Goal: Transaction & Acquisition: Purchase product/service

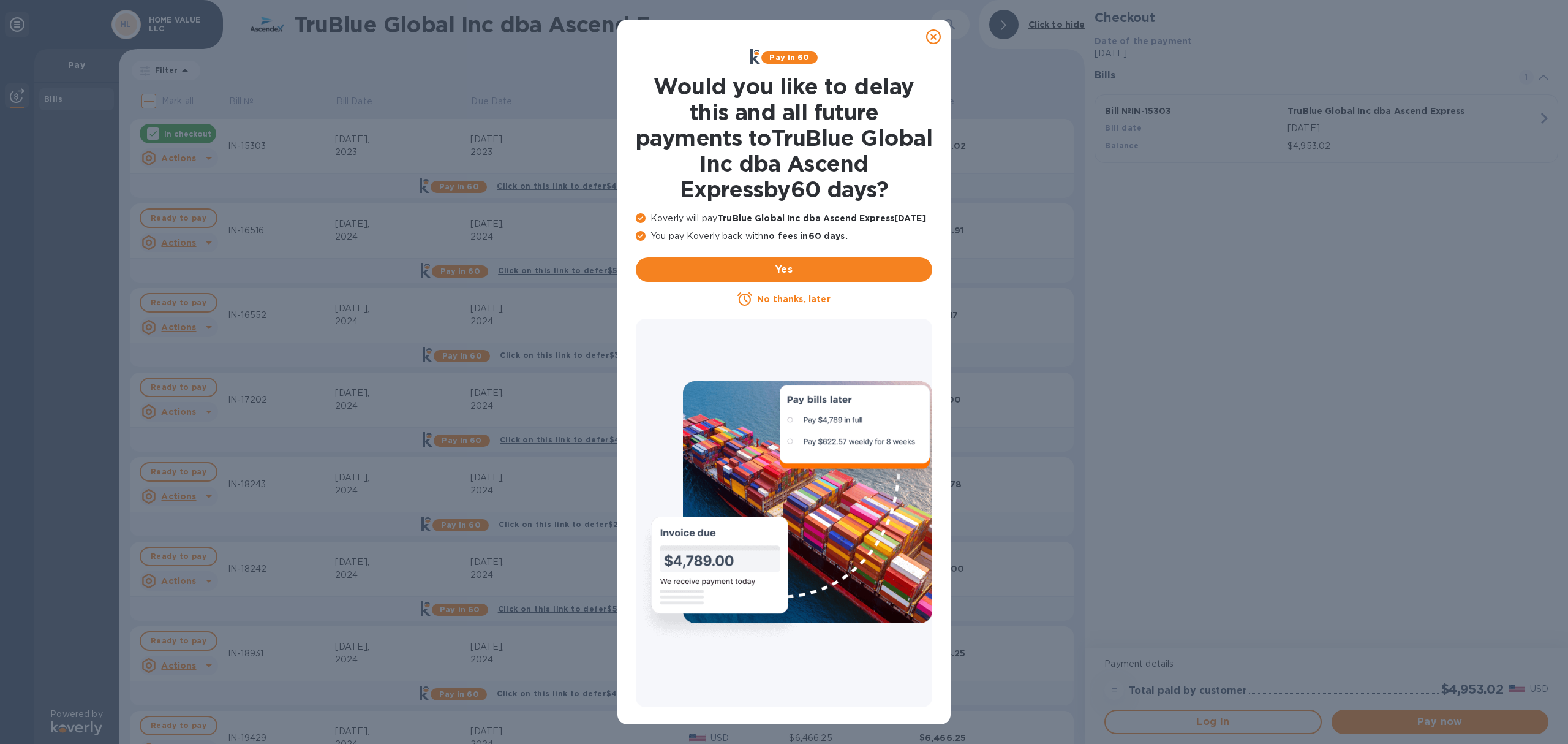
click at [934, 40] on icon at bounding box center [933, 37] width 15 height 15
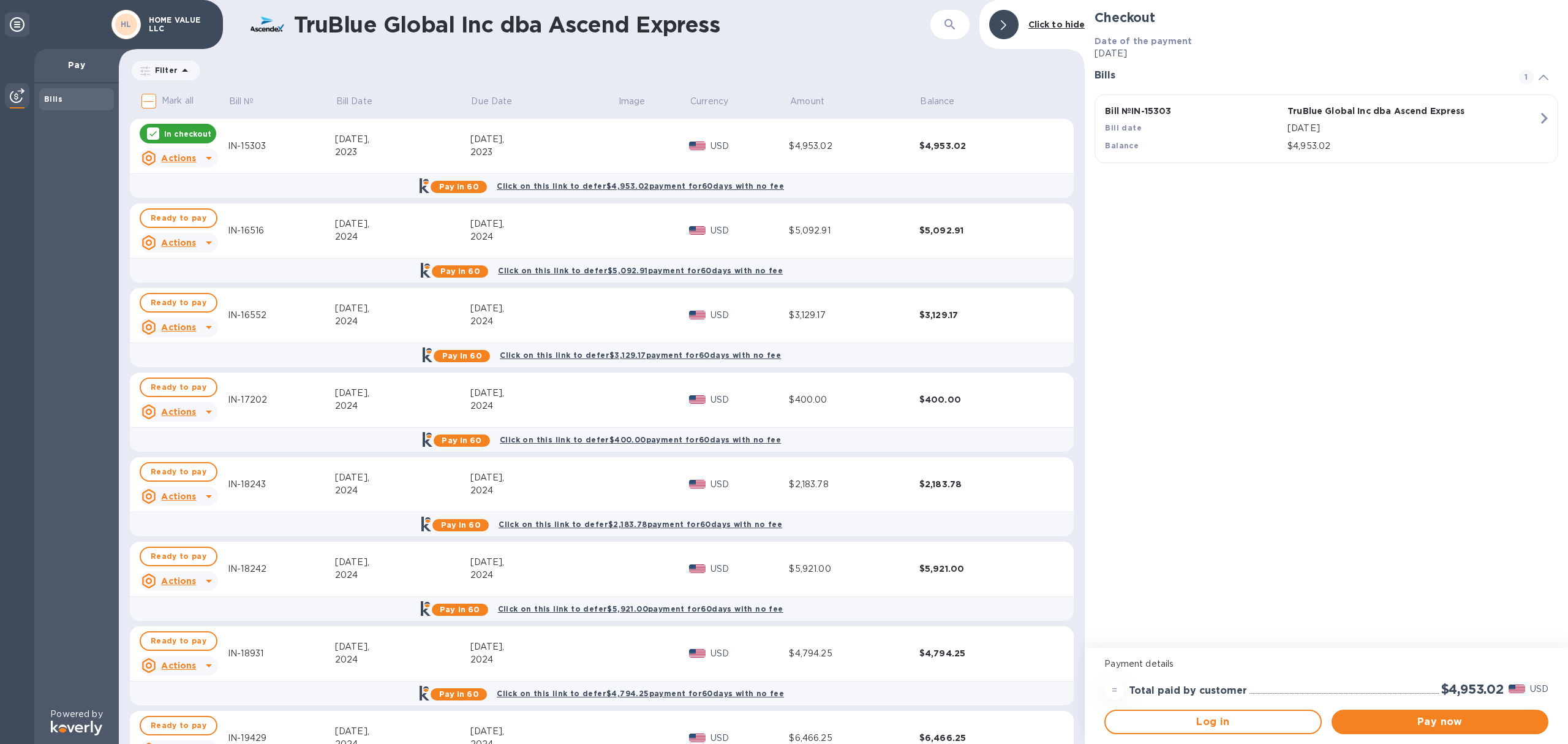
click at [148, 135] on icon at bounding box center [153, 133] width 10 height 10
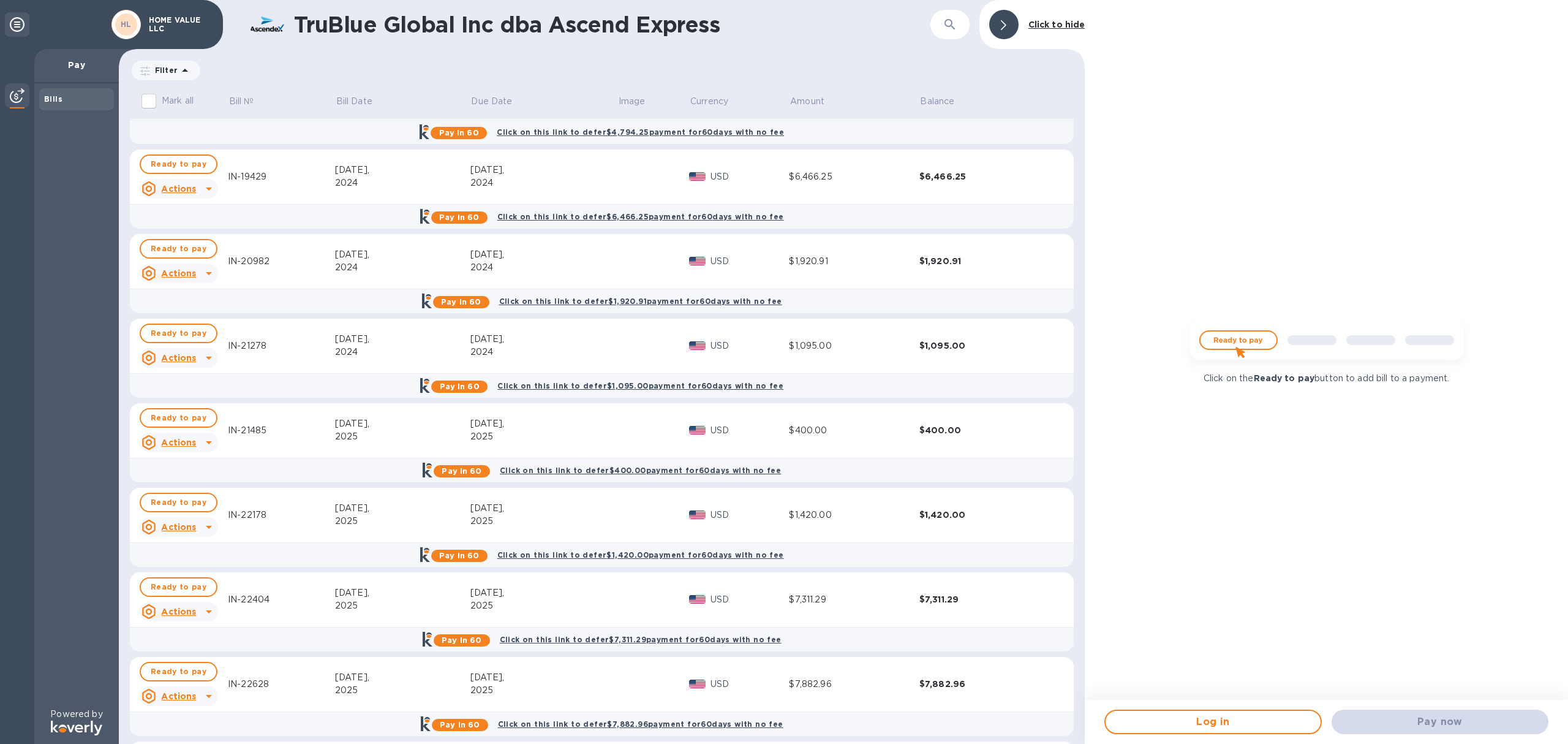
scroll to position [738, 0]
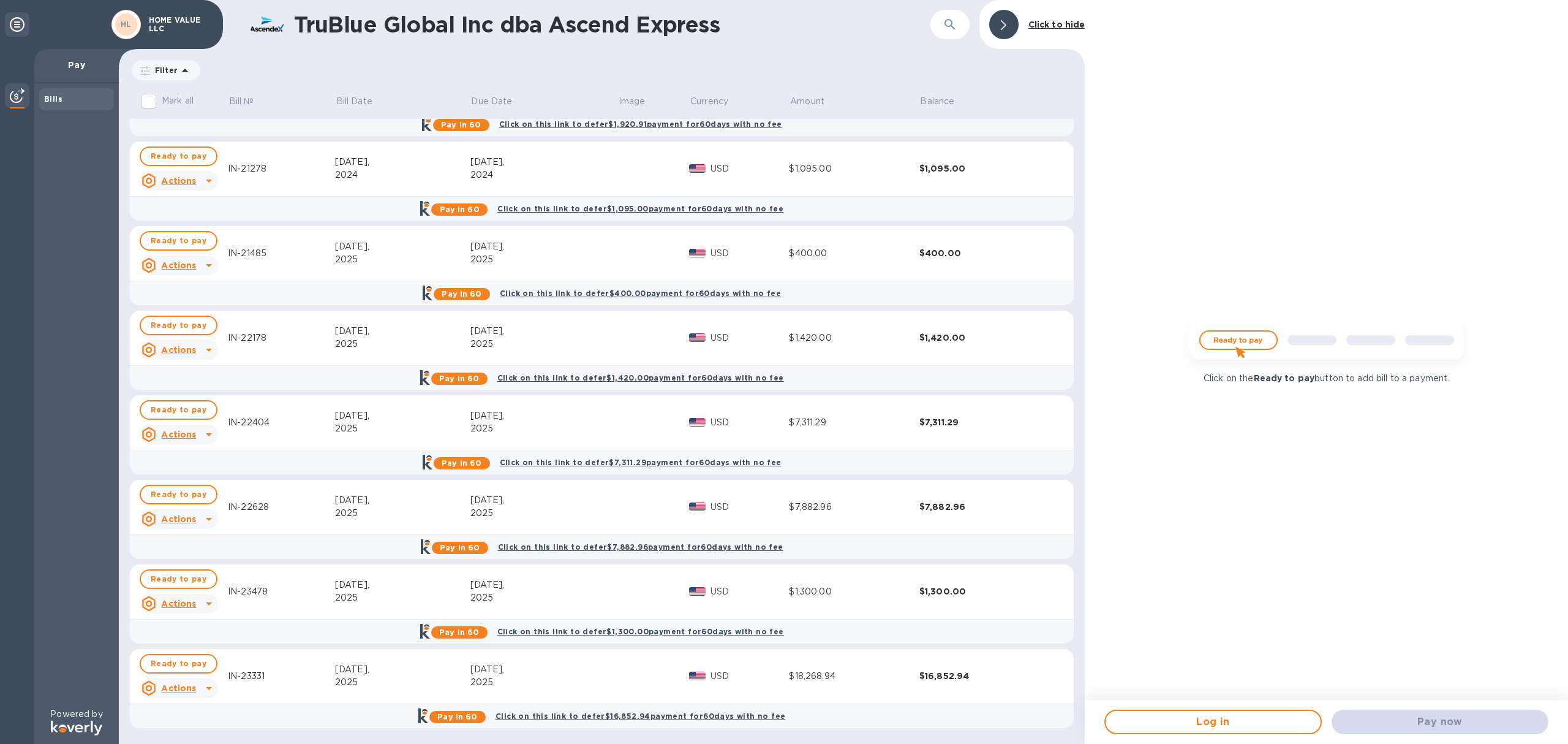
click at [959, 680] on div "$16,852.94" at bounding box center [985, 675] width 131 height 12
click at [186, 667] on span "Ready to pay" at bounding box center [178, 664] width 56 height 15
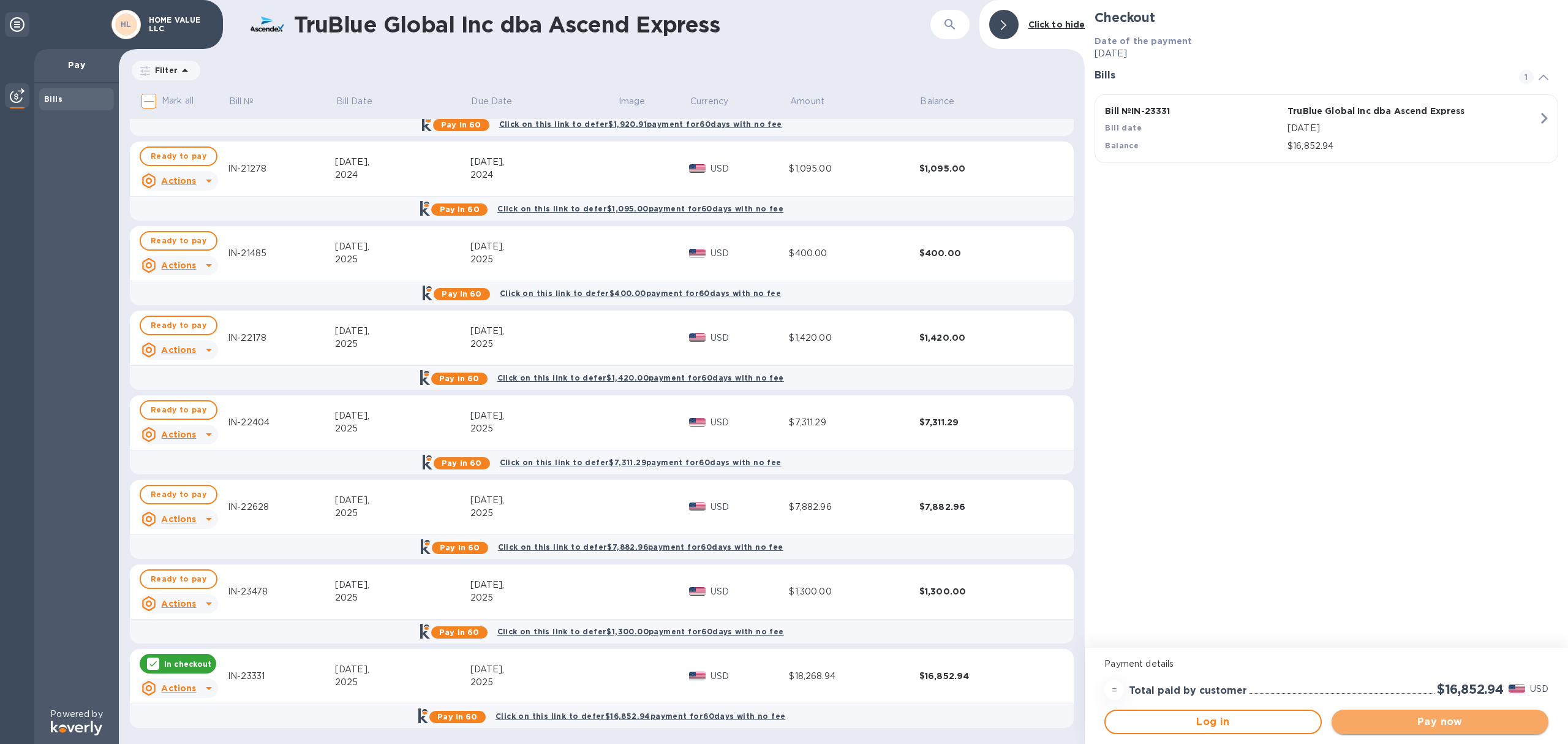
click at [1402, 723] on span "Pay now" at bounding box center [1440, 722] width 197 height 15
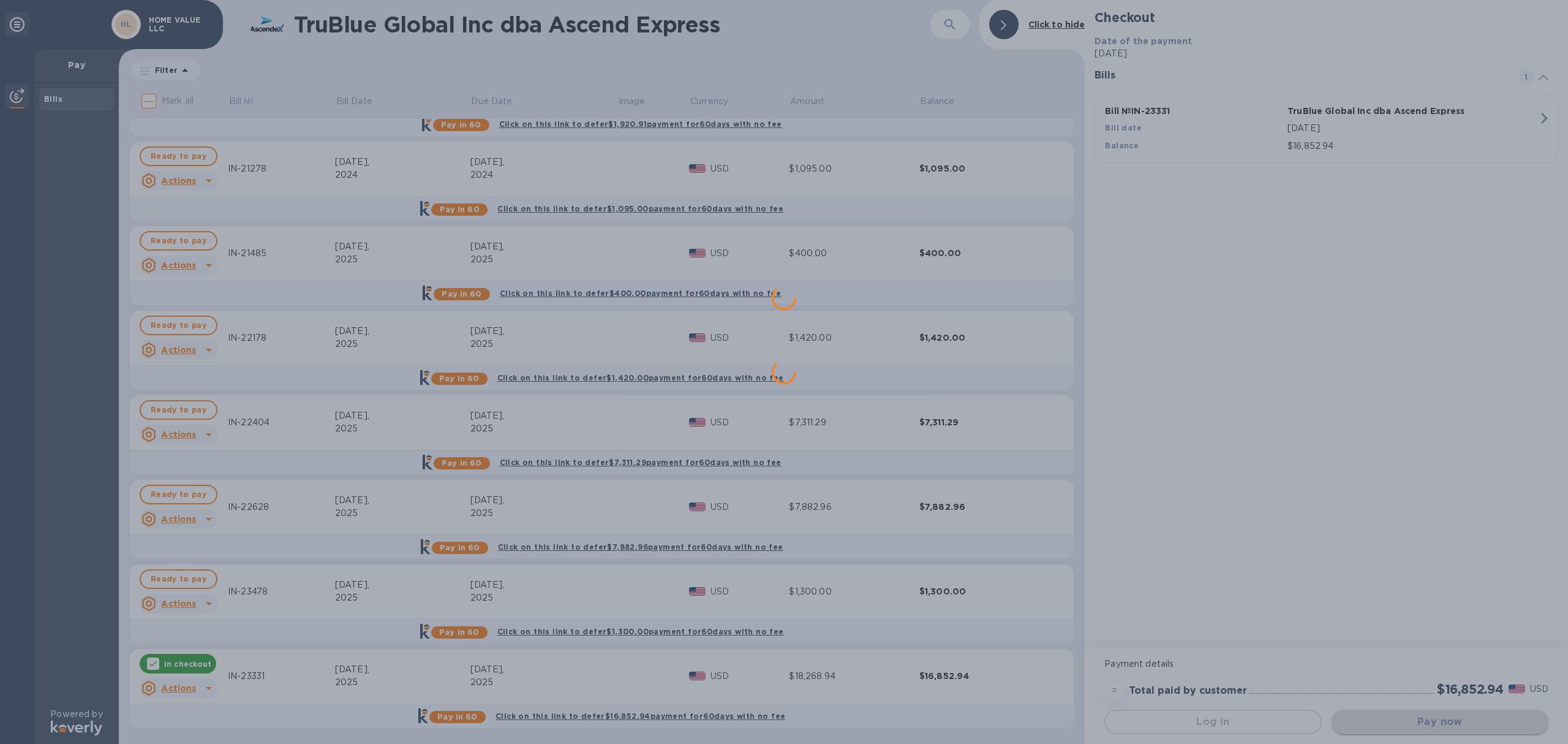
scroll to position [0, 0]
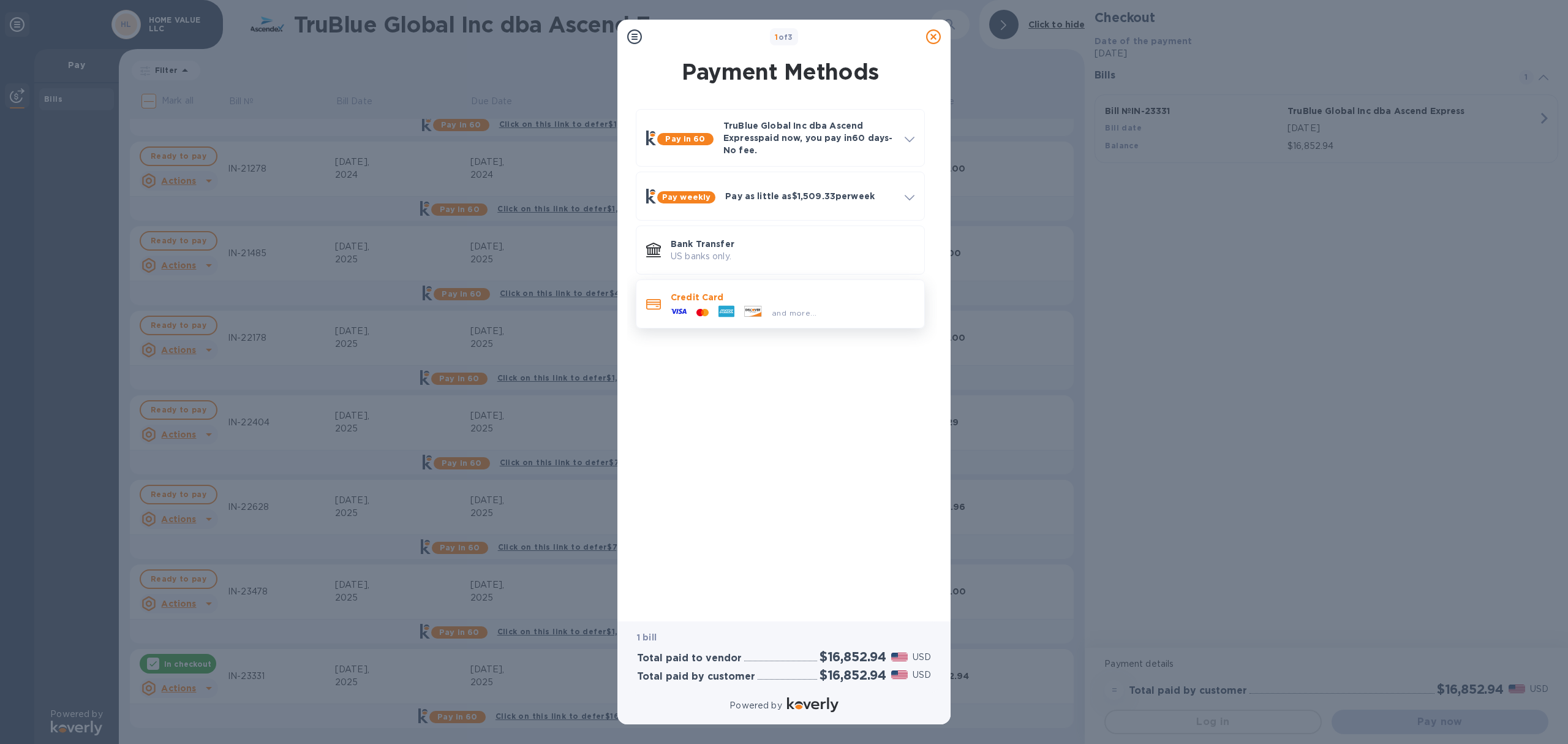
click at [675, 298] on p "Credit Card" at bounding box center [792, 297] width 244 height 12
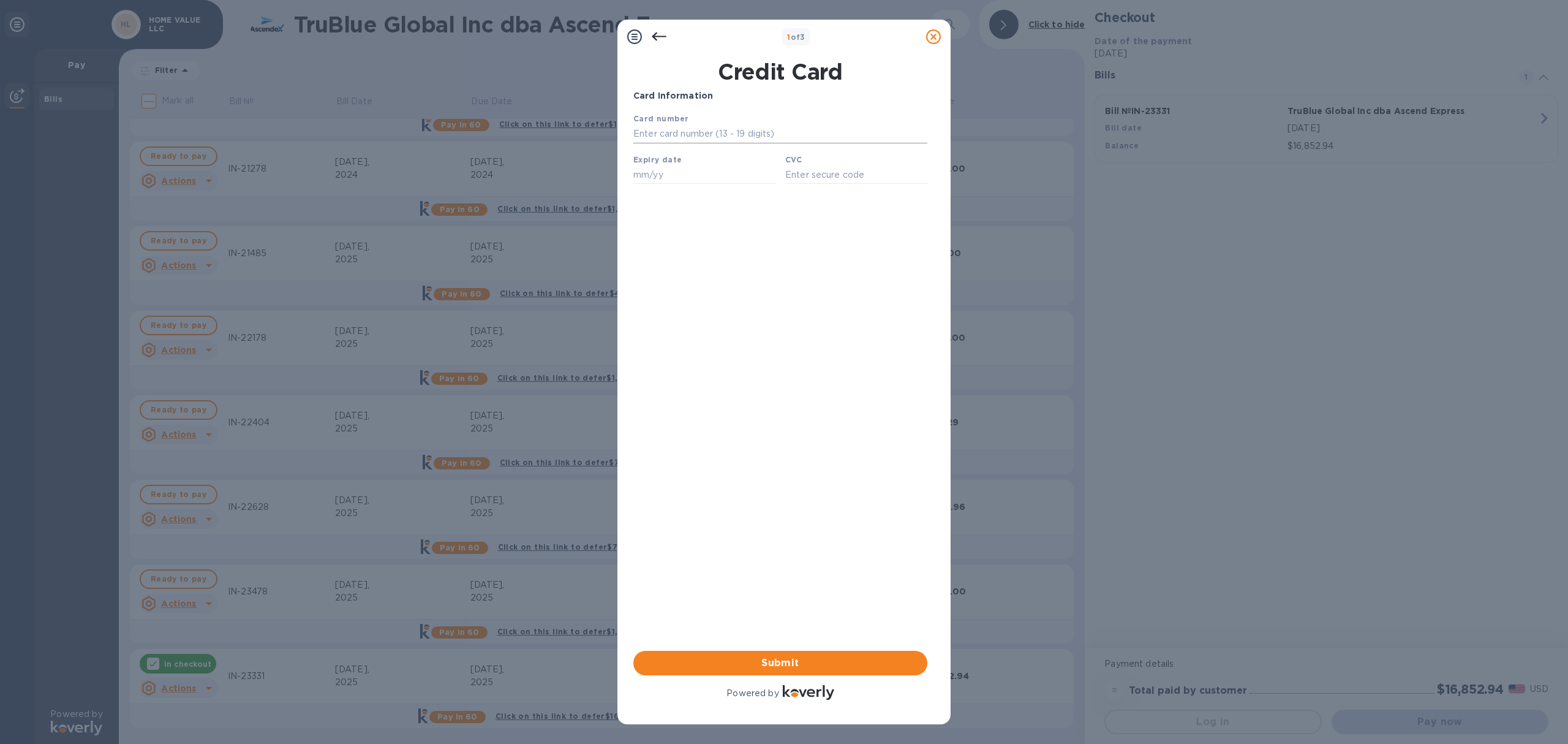
click at [720, 129] on input "text" at bounding box center [780, 134] width 294 height 18
type input "[CREDIT_CARD_NUMBER]"
type input "10/28"
click at [831, 182] on input "text" at bounding box center [856, 174] width 142 height 18
type input "6684"
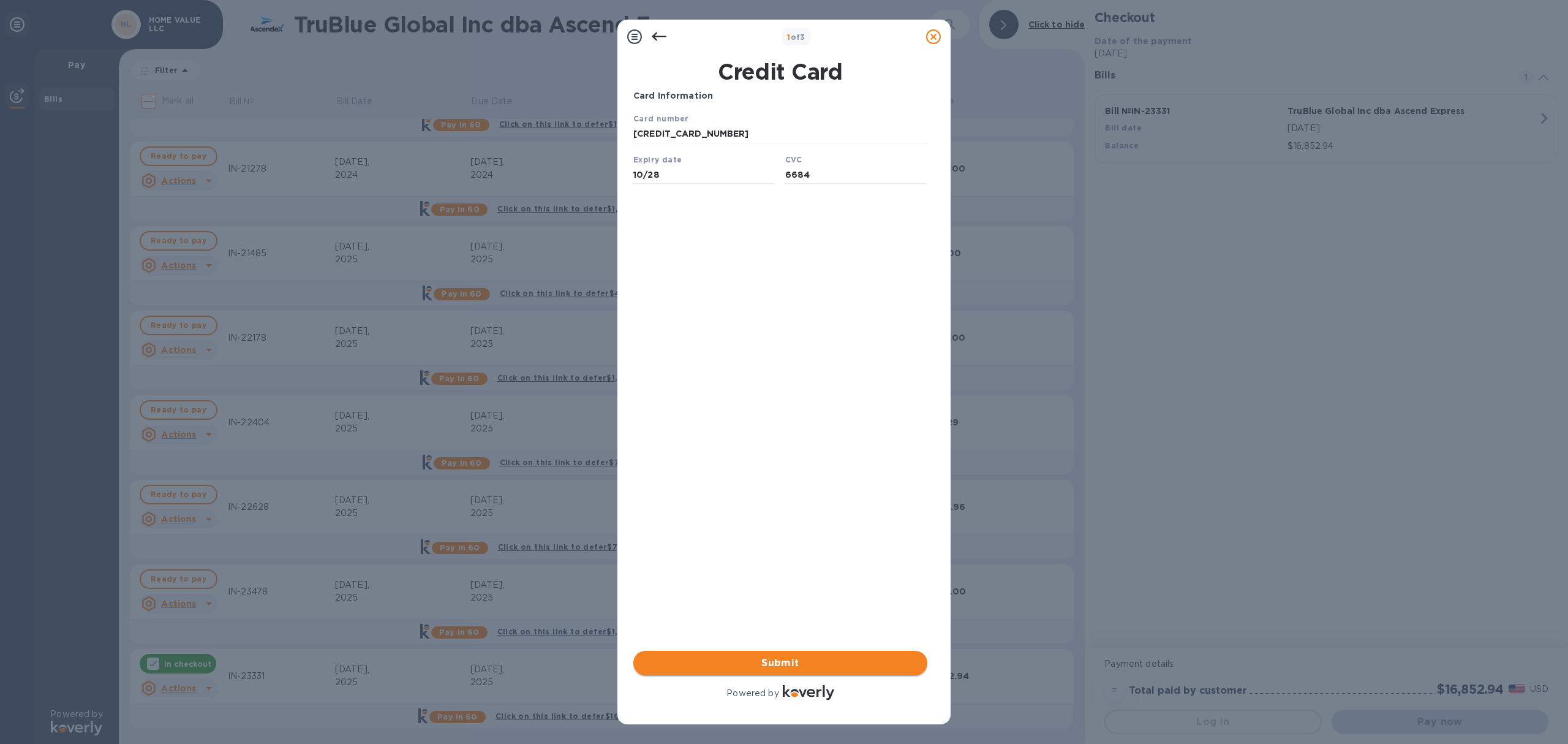
click at [809, 665] on span "Submit" at bounding box center [780, 663] width 274 height 15
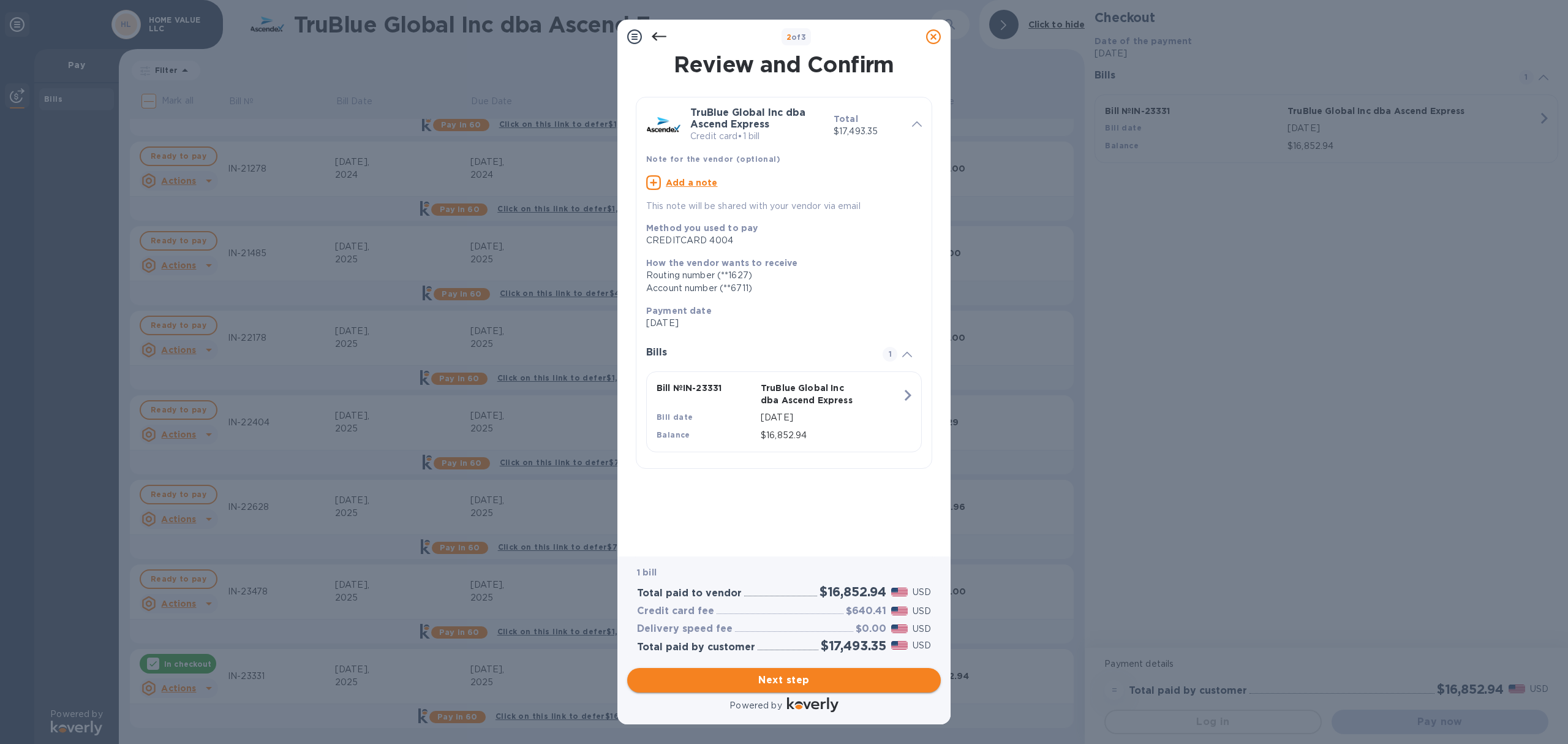
click at [799, 690] on button "Next step" at bounding box center [784, 680] width 313 height 25
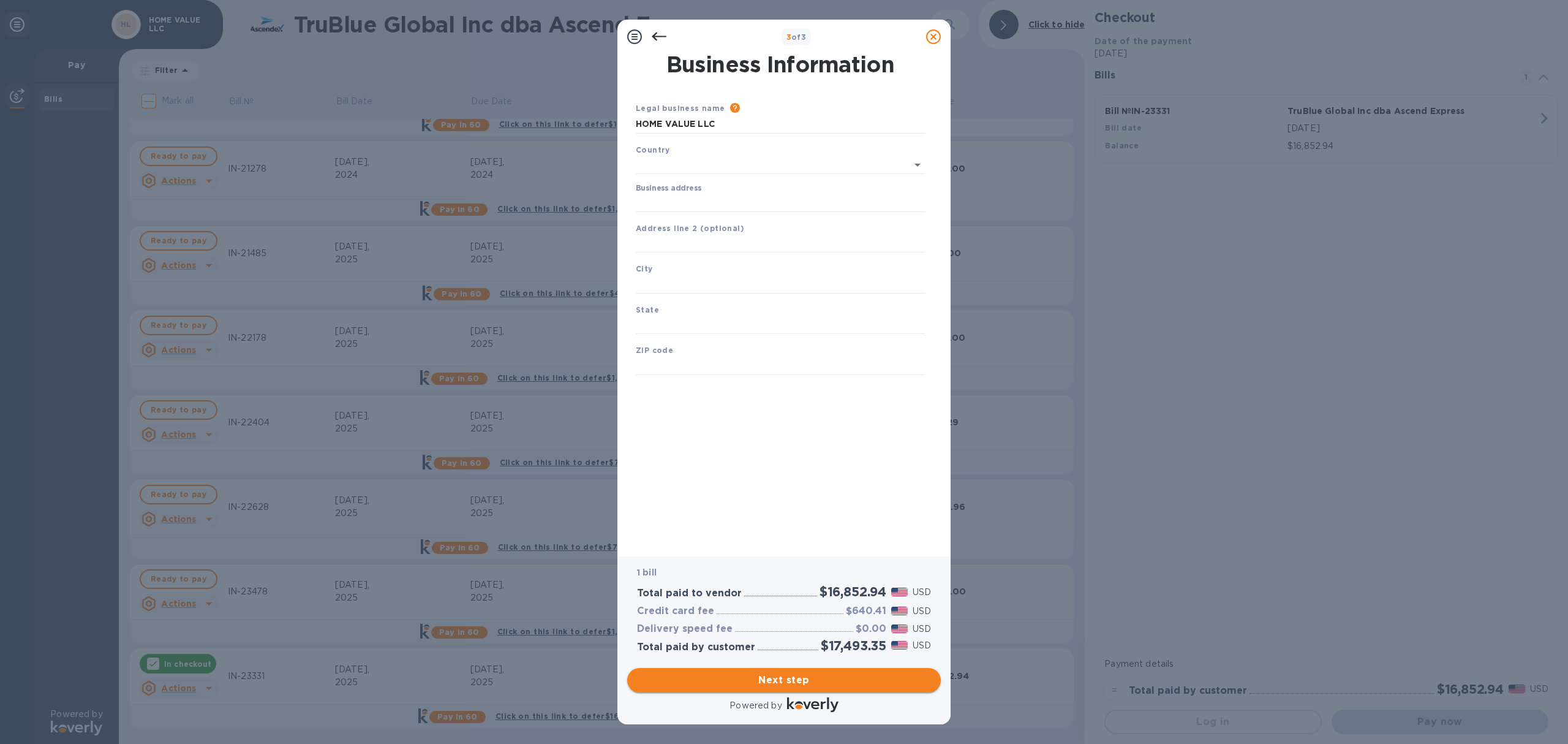
type input "[GEOGRAPHIC_DATA]"
click at [694, 202] on input "Business address" at bounding box center [780, 201] width 289 height 18
type input "[GEOGRAPHIC_DATA]"
click at [697, 280] on input "text" at bounding box center [780, 282] width 289 height 18
type input "[GEOGRAPHIC_DATA]"
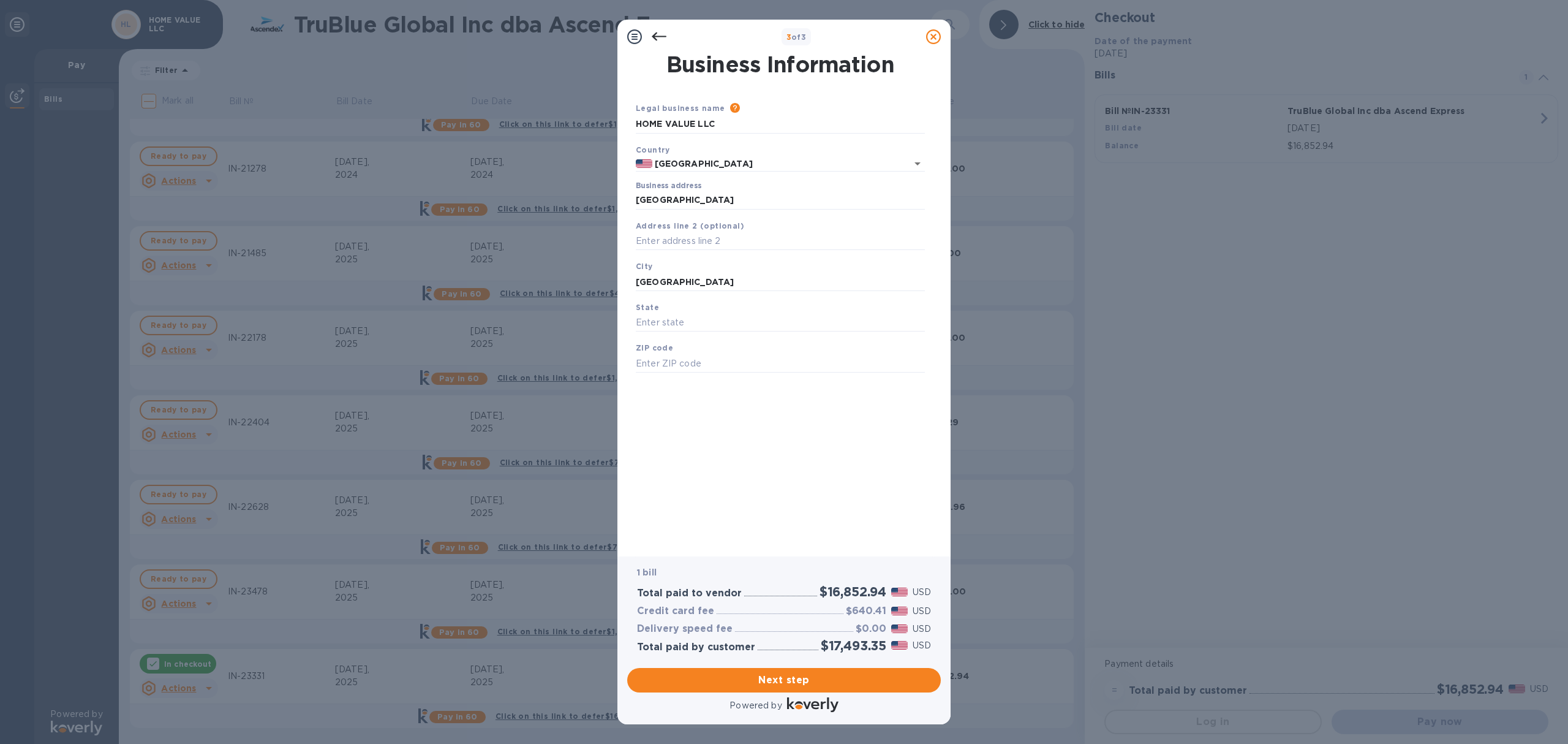
click at [689, 314] on div "State" at bounding box center [780, 316] width 299 height 41
click at [685, 322] on input "text" at bounding box center [780, 323] width 289 height 18
type input "[US_STATE]"
click at [680, 359] on input "text" at bounding box center [780, 363] width 289 height 18
type input "60004"
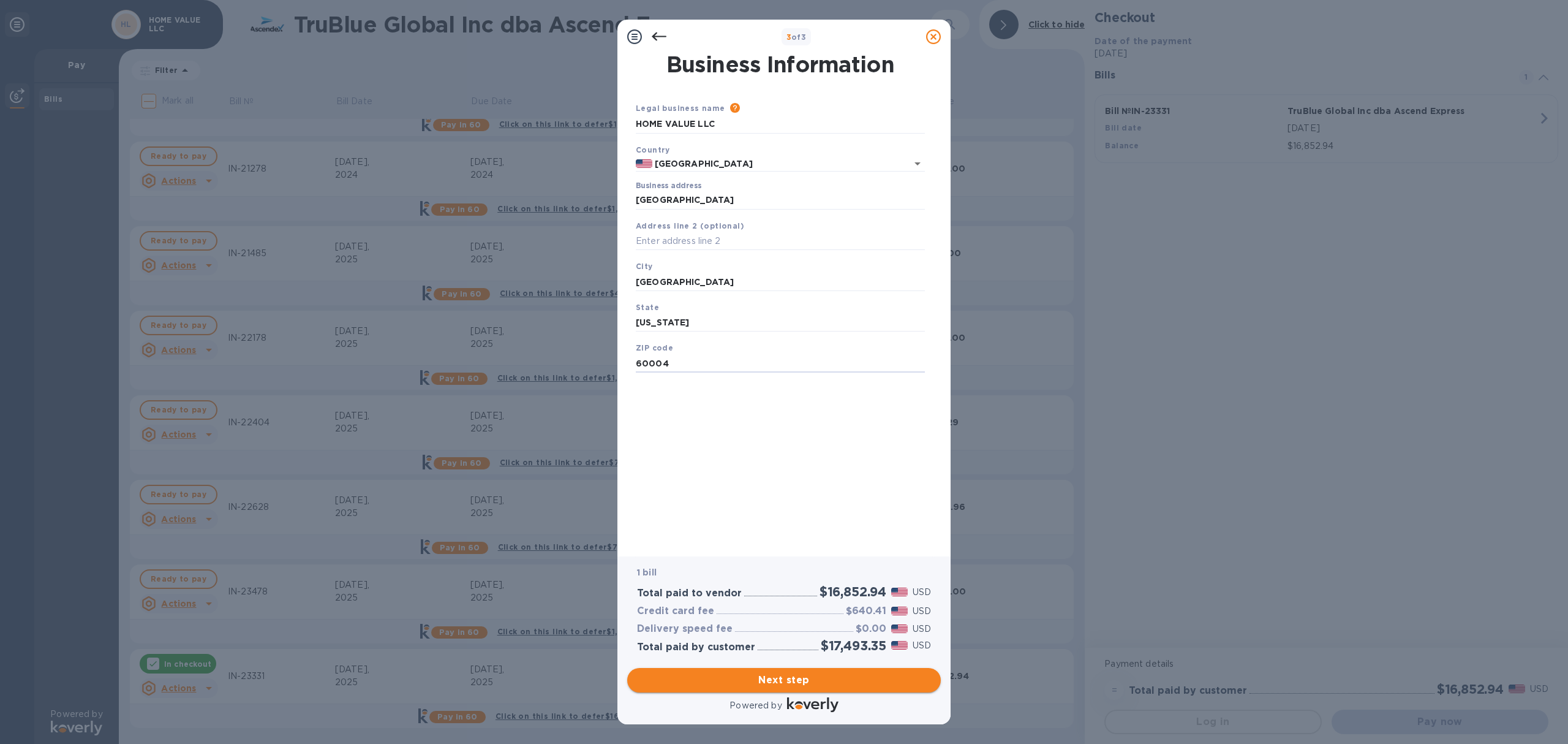
click at [792, 685] on span "Next step" at bounding box center [784, 680] width 294 height 15
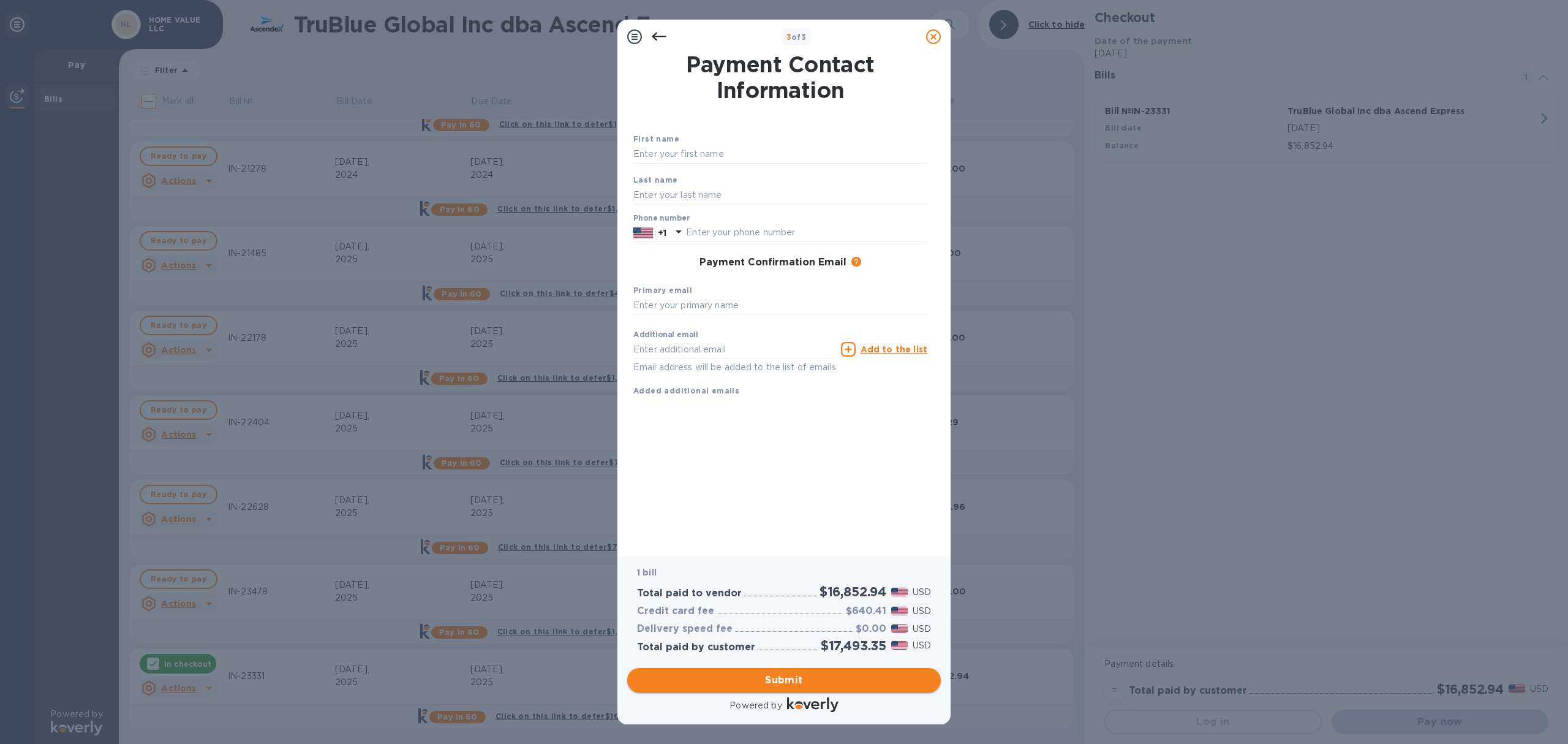
click at [846, 673] on span "Submit" at bounding box center [784, 680] width 294 height 15
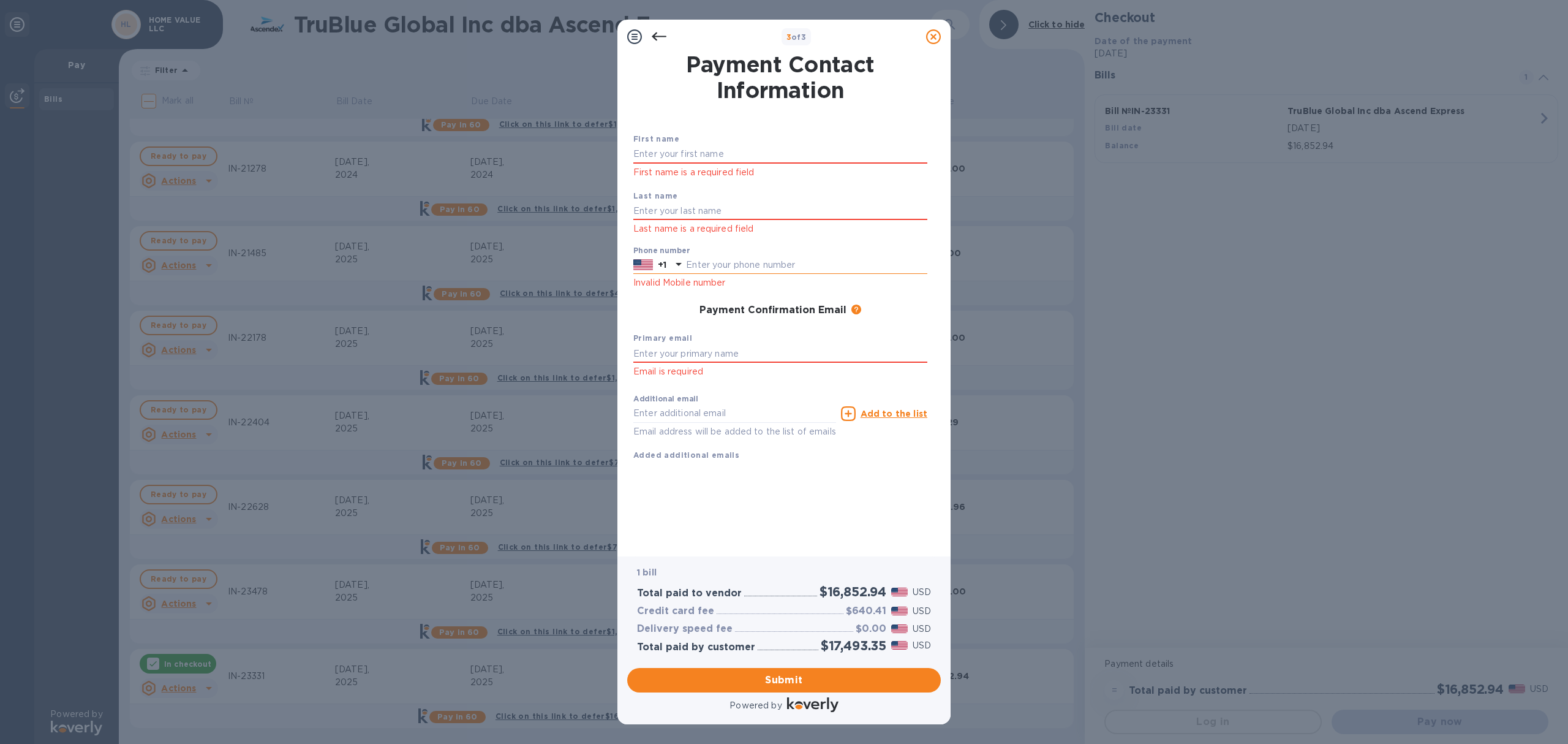
click at [748, 262] on input "text" at bounding box center [807, 265] width 242 height 18
type input "7737961364"
click at [699, 152] on input "text" at bounding box center [780, 154] width 294 height 18
type input "Baruch"
click at [685, 206] on input "text" at bounding box center [780, 212] width 294 height 18
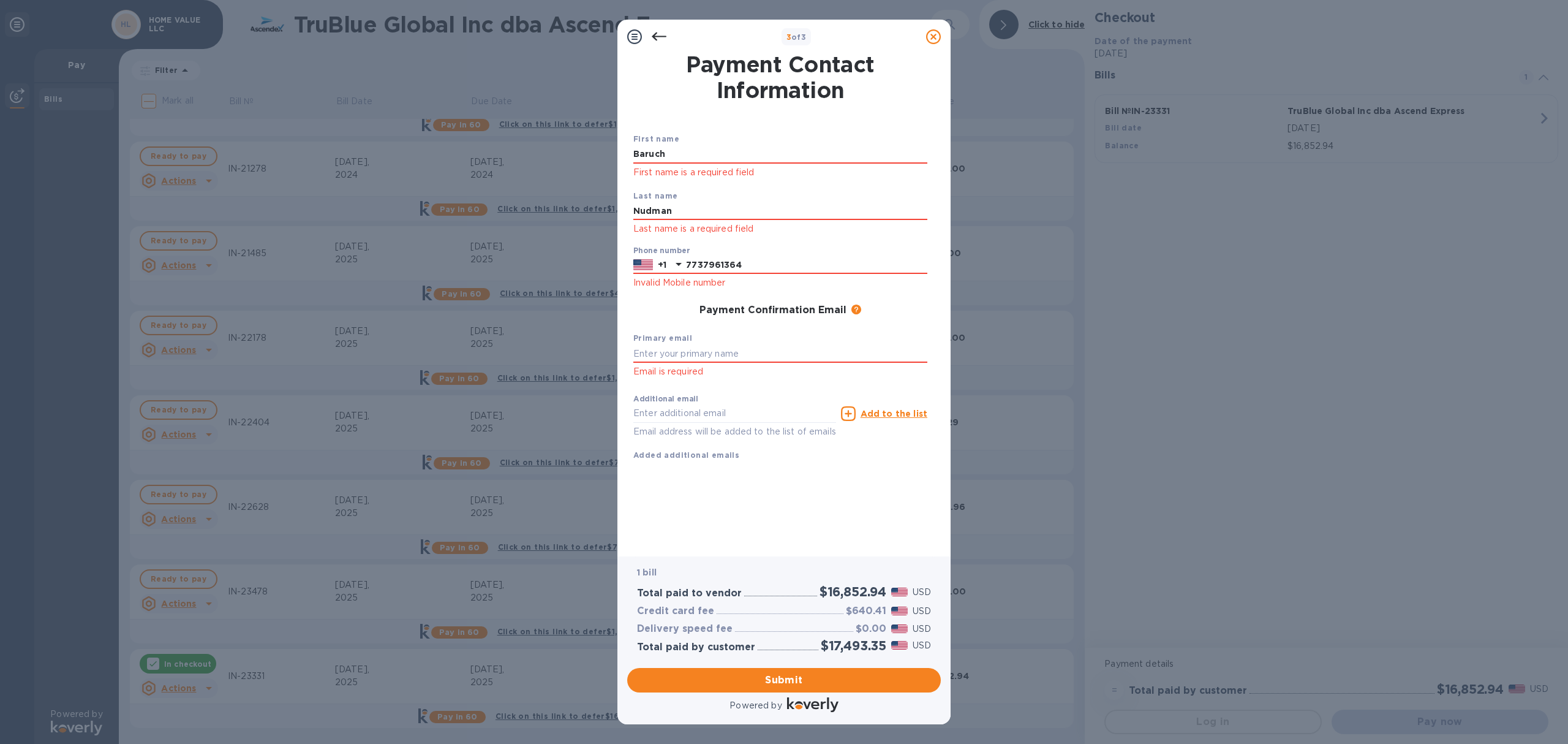
type input "Nudman"
click at [637, 311] on div "Payment Confirmation Email The added email addresses will be used to send the p…" at bounding box center [780, 310] width 294 height 12
click at [679, 361] on input "text" at bounding box center [780, 353] width 294 height 18
type input "[EMAIL_ADDRESS][DOMAIN_NAME]"
click at [773, 670] on button "Submit" at bounding box center [784, 680] width 313 height 25
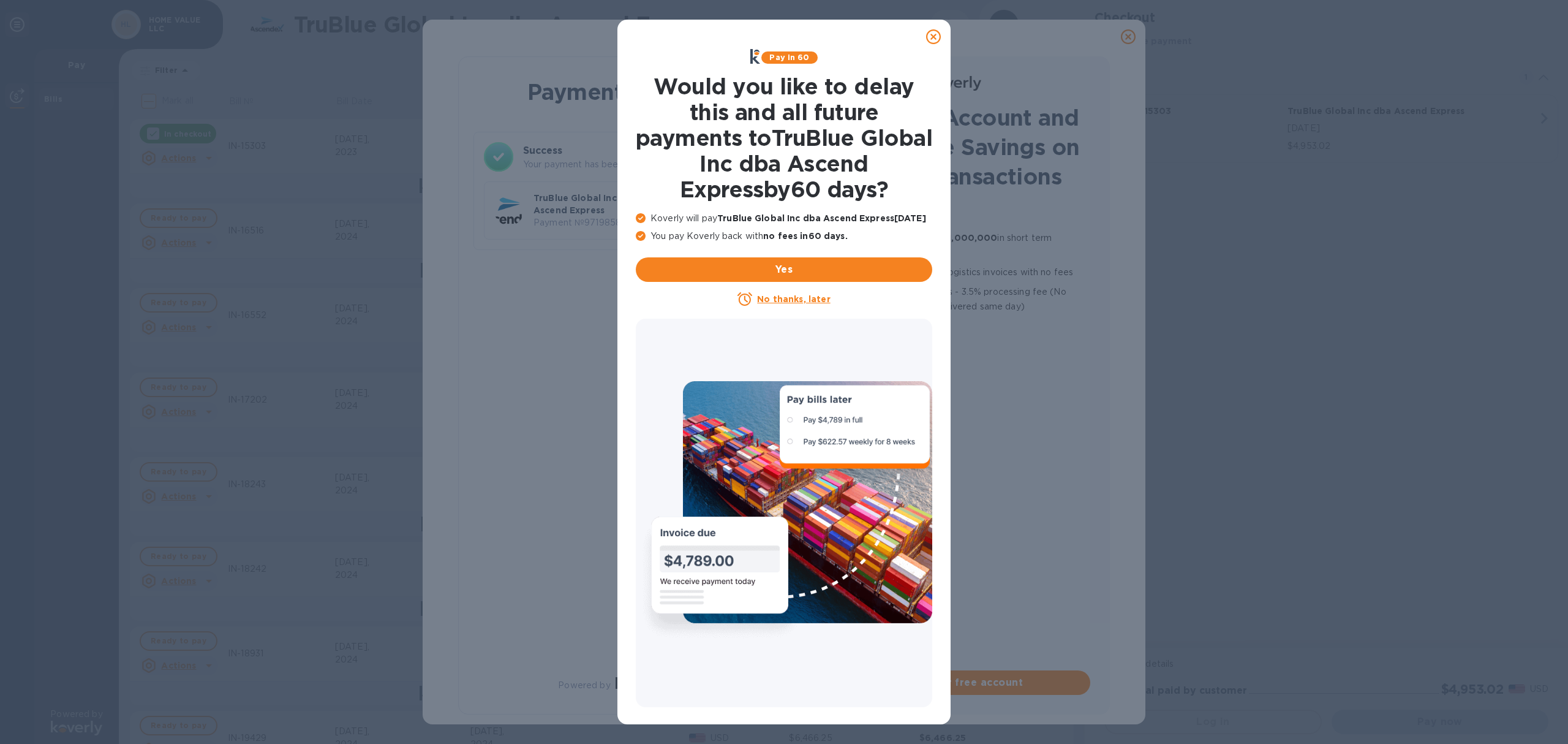
click at [935, 40] on icon at bounding box center [933, 37] width 15 height 15
